Goal: Task Accomplishment & Management: Use online tool/utility

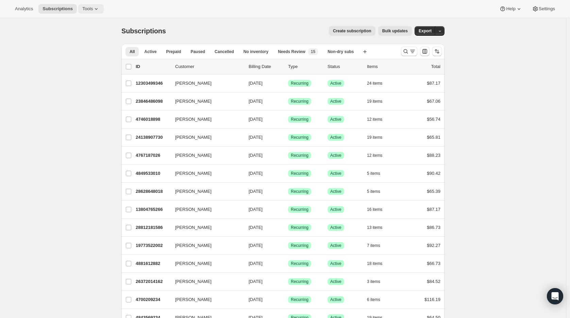
click at [98, 11] on icon at bounding box center [96, 8] width 7 height 7
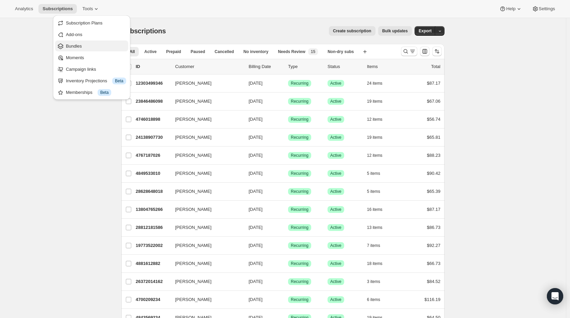
click at [95, 48] on span "Bundles" at bounding box center [96, 46] width 60 height 7
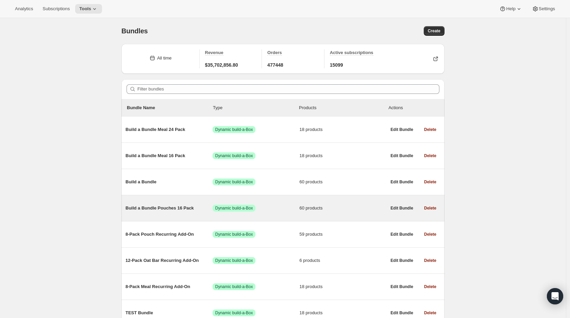
click at [167, 209] on span "Build a Bundle Pouches 16 Pack" at bounding box center [169, 208] width 87 height 7
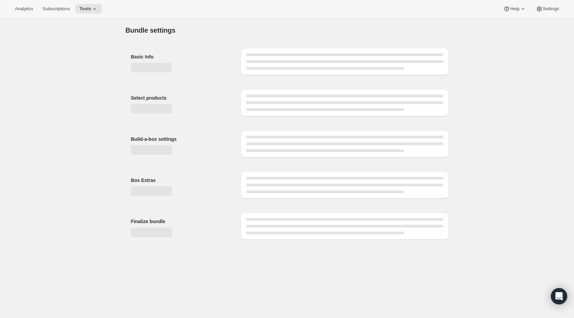
type input "Build a Bundle Pouches 16 Pack"
checkbox input "true"
